Goal: Find specific page/section: Find specific page/section

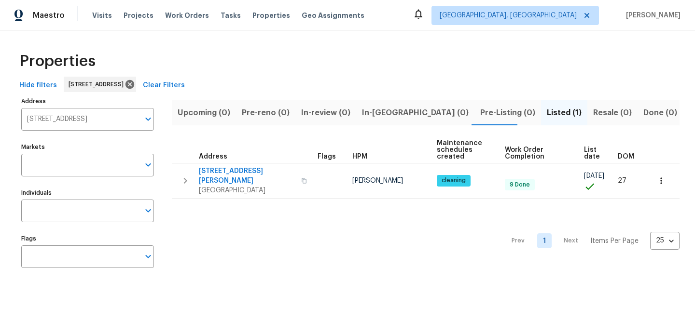
click at [185, 85] on span "Clear Filters" at bounding box center [164, 86] width 42 height 12
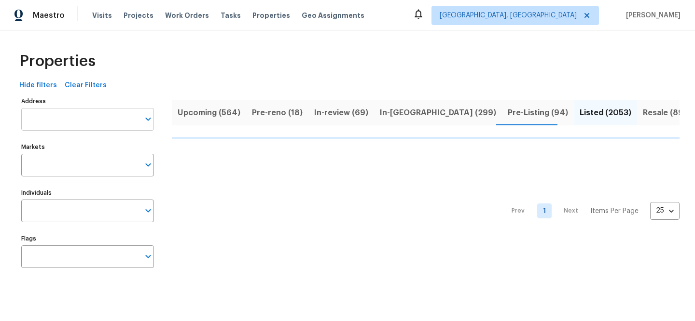
click at [110, 120] on input "Address" at bounding box center [80, 119] width 118 height 23
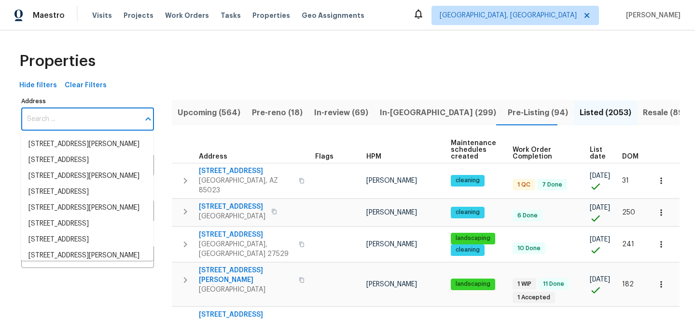
click at [110, 120] on input "Address" at bounding box center [80, 119] width 118 height 23
paste input "[STREET_ADDRESS]"
type input "[STREET_ADDRESS]"
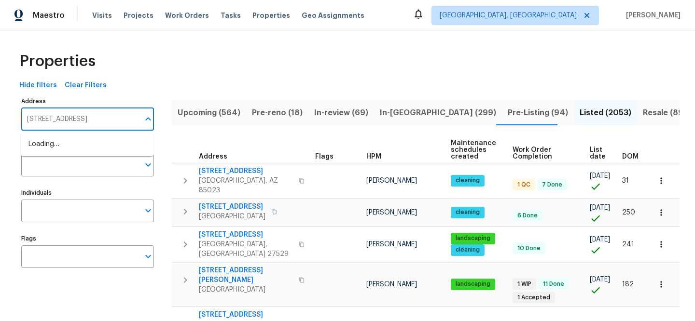
scroll to position [0, 9]
click at [100, 139] on li "[STREET_ADDRESS]" at bounding box center [87, 144] width 133 height 16
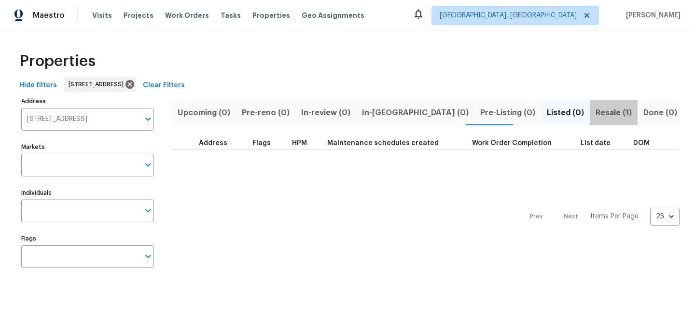
click at [589, 105] on button "Resale (1)" at bounding box center [613, 112] width 48 height 25
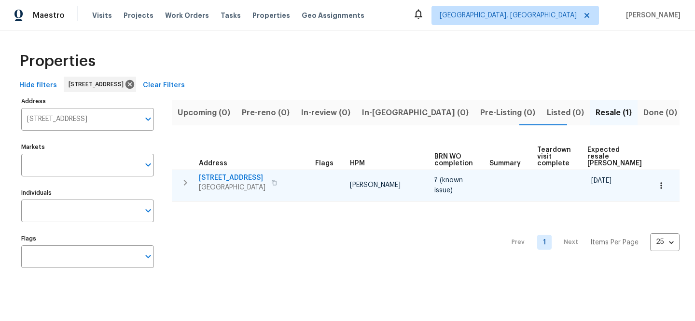
click at [226, 176] on span "[STREET_ADDRESS]" at bounding box center [232, 178] width 67 height 10
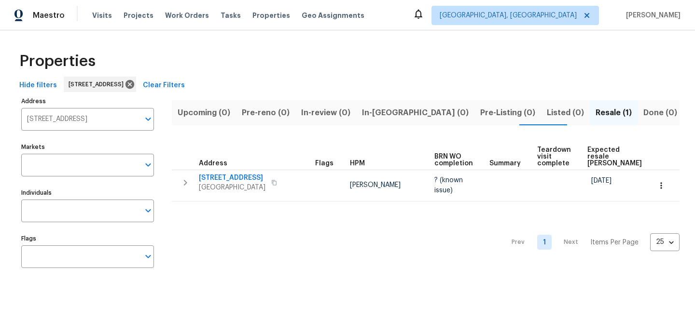
click at [185, 90] on span "Clear Filters" at bounding box center [164, 86] width 42 height 12
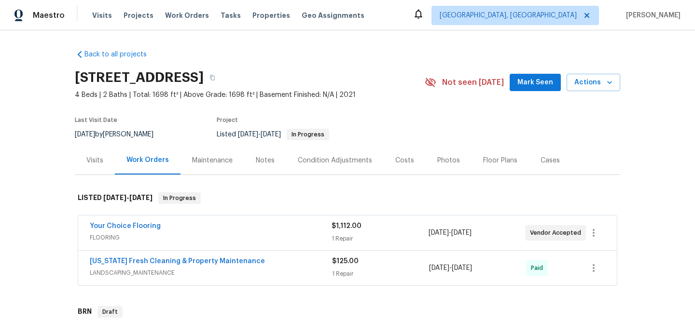
click at [88, 163] on div "Visits" at bounding box center [94, 161] width 17 height 10
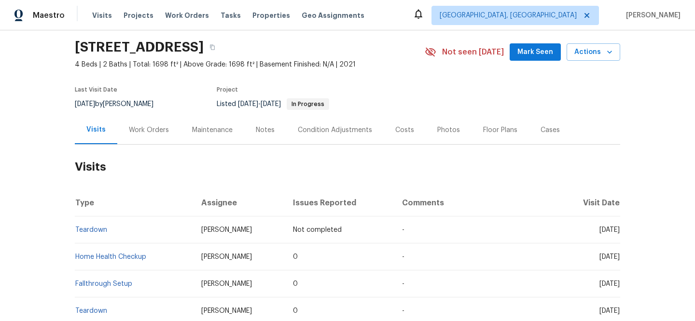
scroll to position [87, 0]
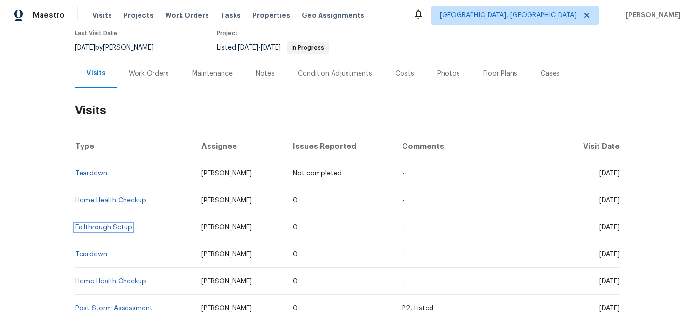
click at [106, 228] on link "Fallthrough Setup" at bounding box center [103, 227] width 57 height 7
